Goal: Communication & Community: Connect with others

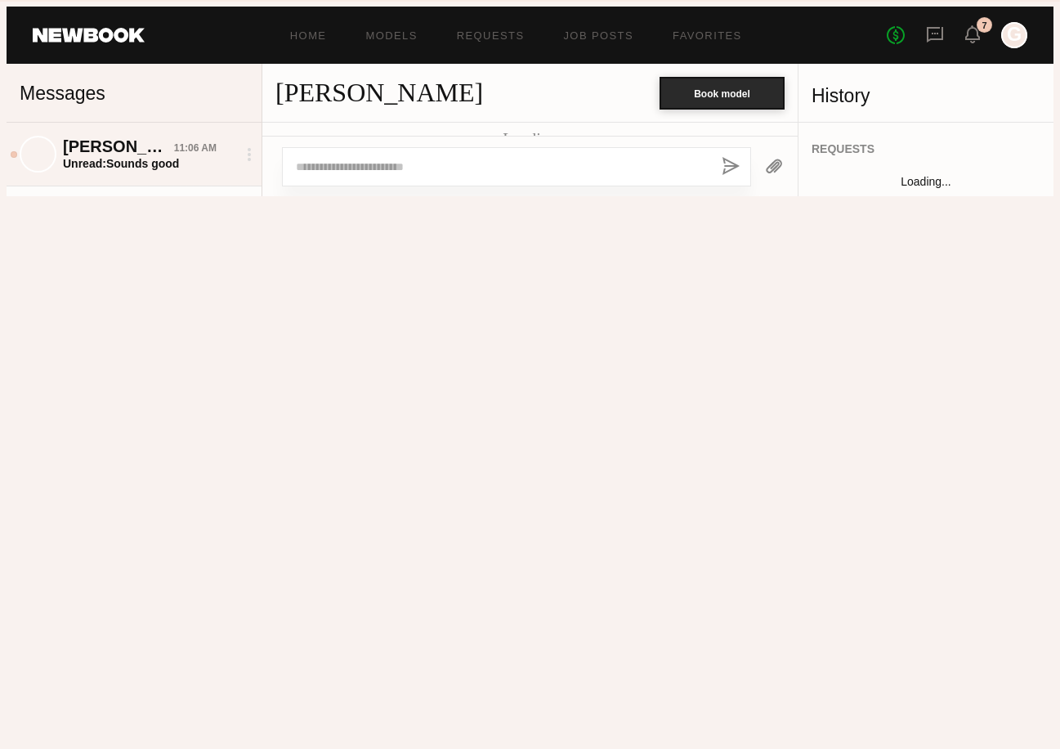
scroll to position [2065, 0]
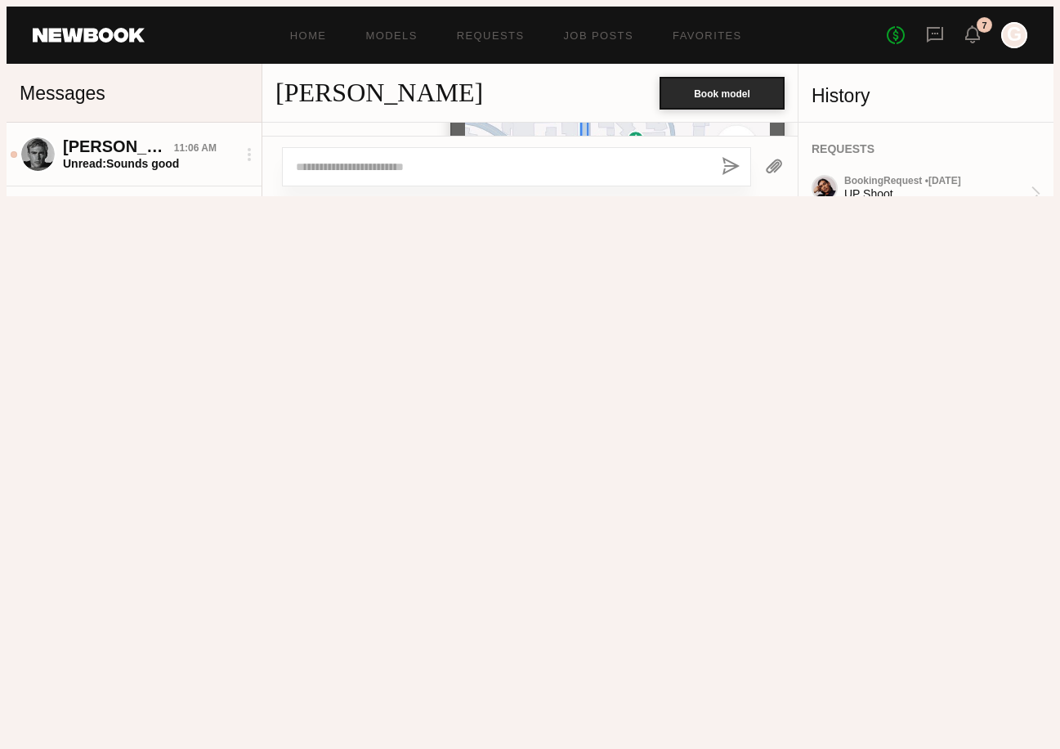
click at [137, 141] on div "[PERSON_NAME]" at bounding box center [118, 146] width 111 height 19
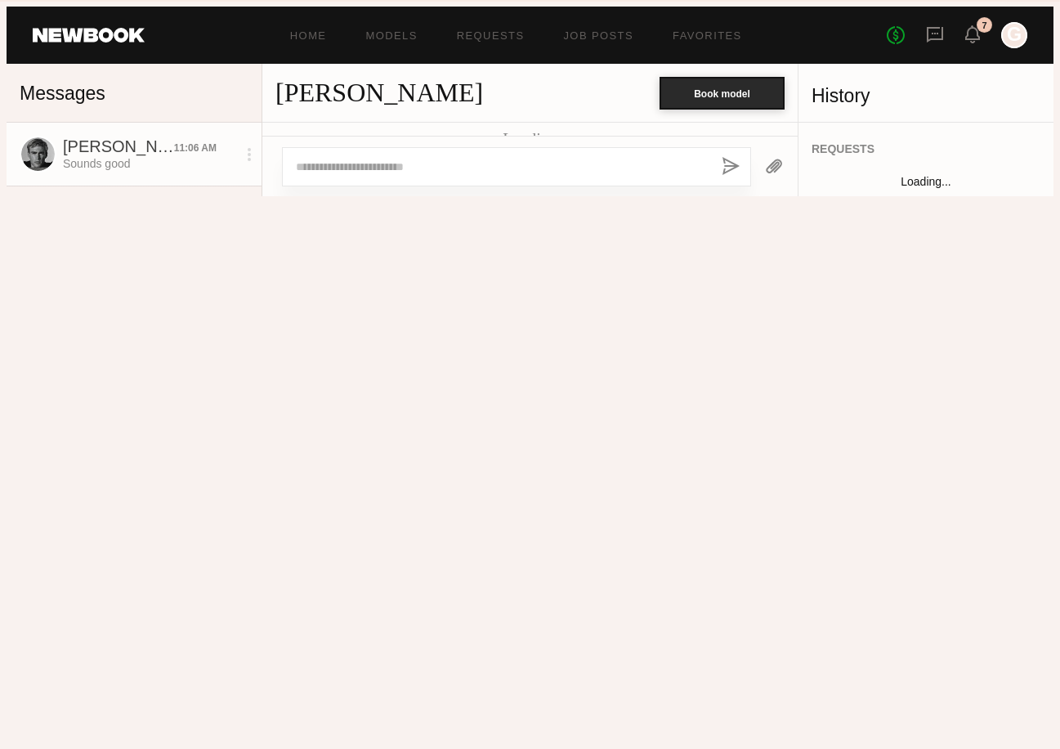
scroll to position [1806, 0]
click at [141, 231] on link "[PERSON_NAME] 11:00 AM You: Same here! Re. grooming for [DATE] - just like ur d…" at bounding box center [134, 217] width 255 height 63
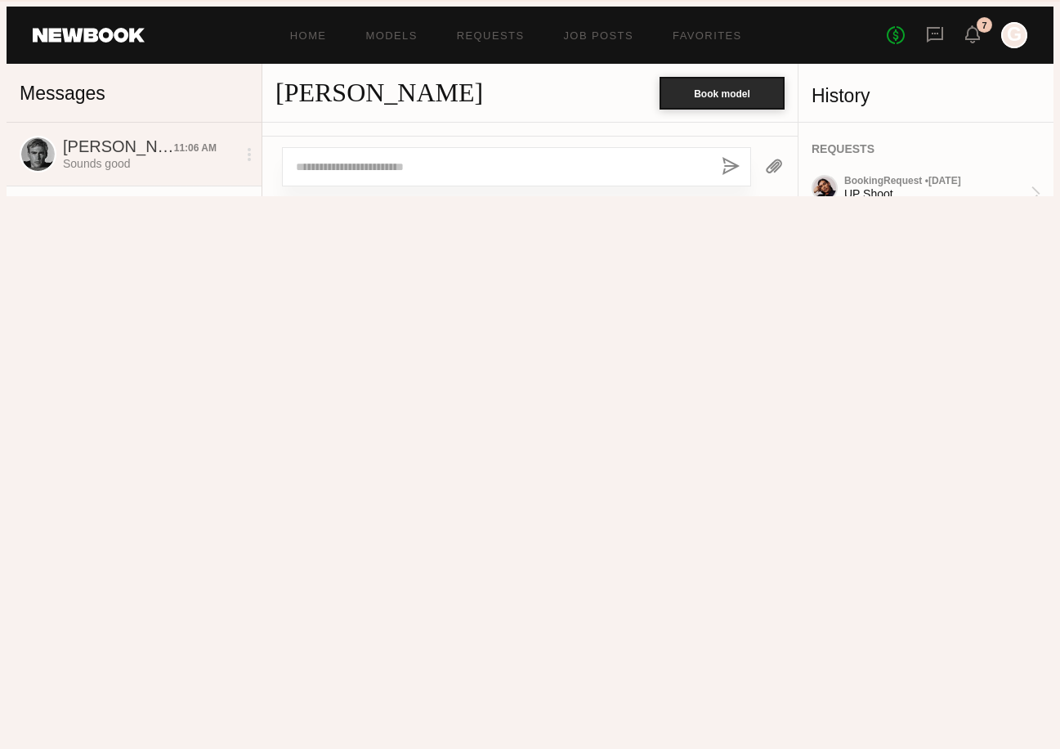
scroll to position [2065, 0]
